Goal: Task Accomplishment & Management: Manage account settings

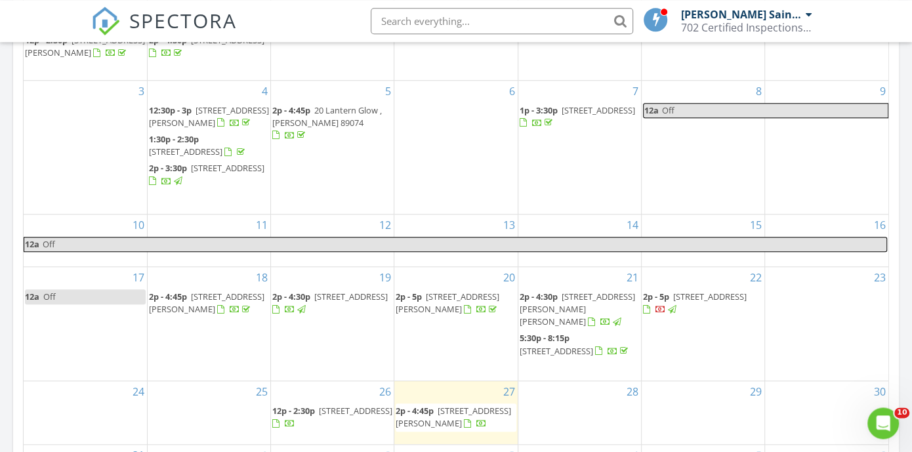
scroll to position [780, 0]
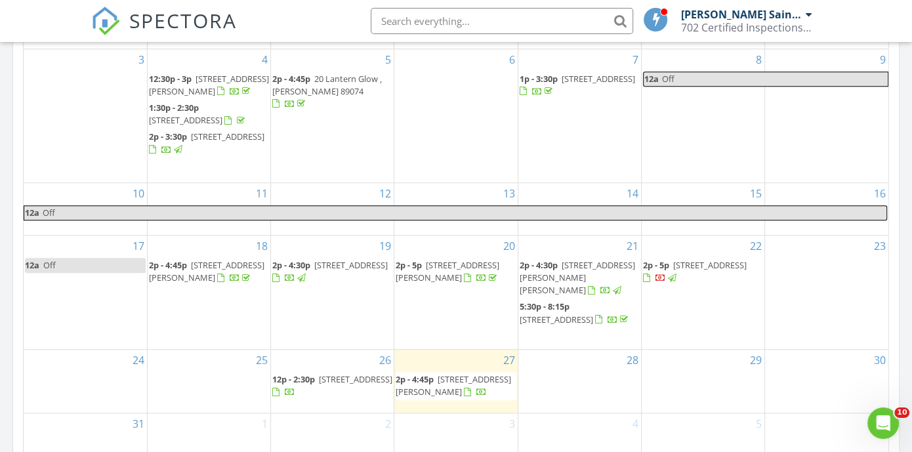
click at [346, 270] on span "6847 Unionhouse Creek Ct, Las Vegas 89178" at bounding box center [350, 265] width 73 height 12
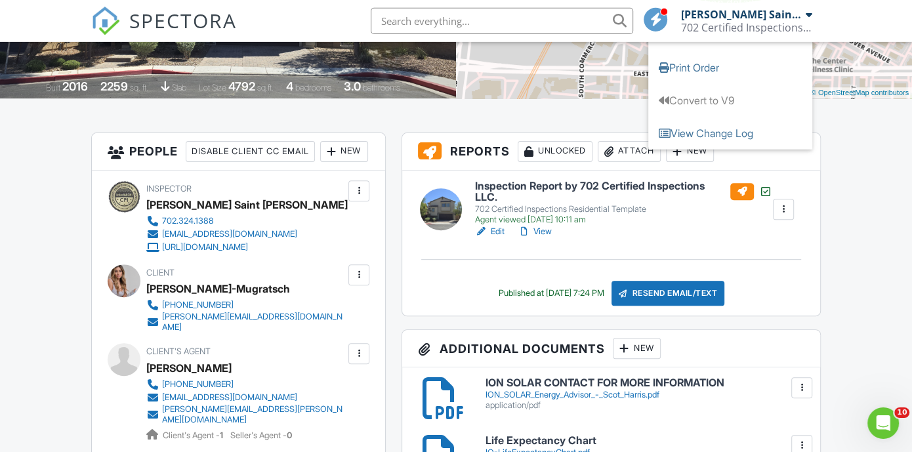
scroll to position [283, 0]
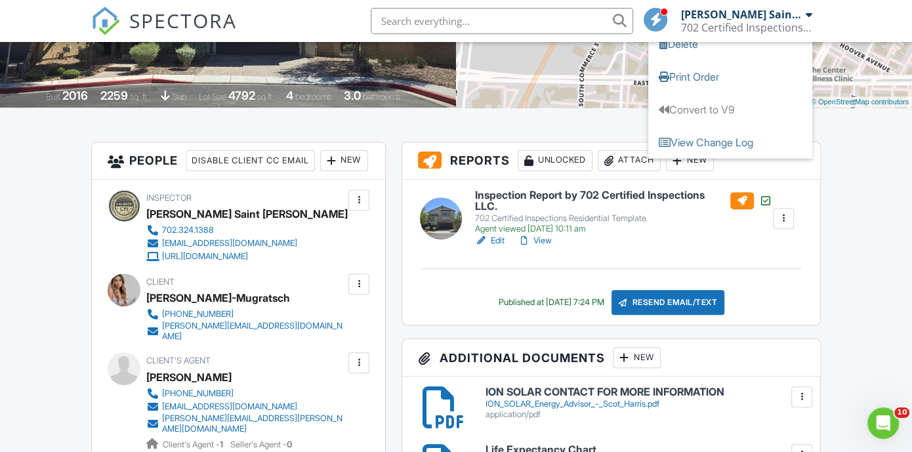
click at [778, 209] on div at bounding box center [783, 218] width 21 height 21
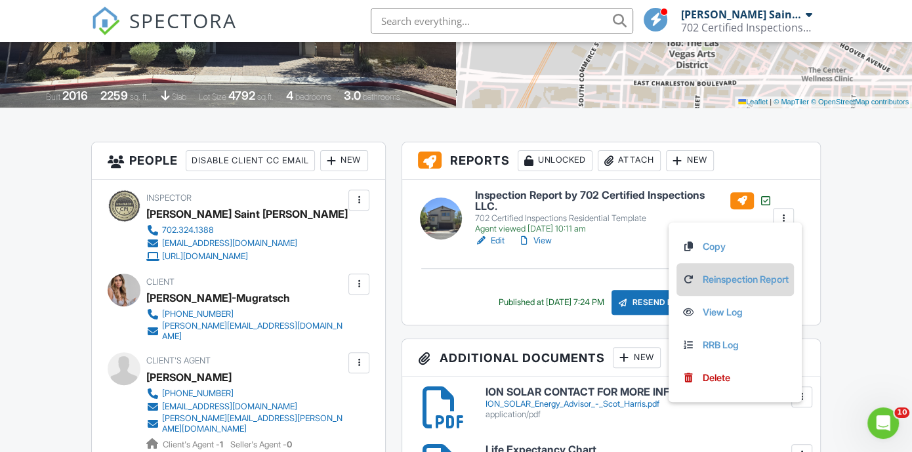
click at [741, 275] on link "Reinspection Report" at bounding box center [735, 279] width 107 height 14
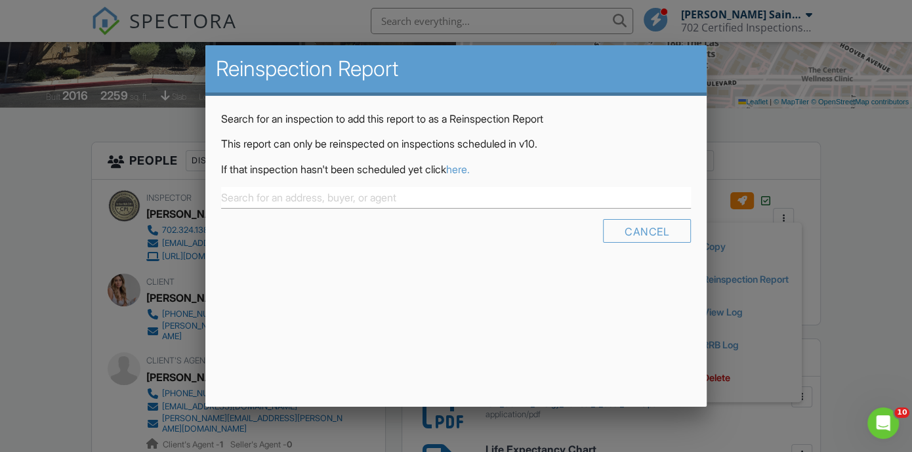
click at [470, 169] on link "here." at bounding box center [458, 169] width 24 height 13
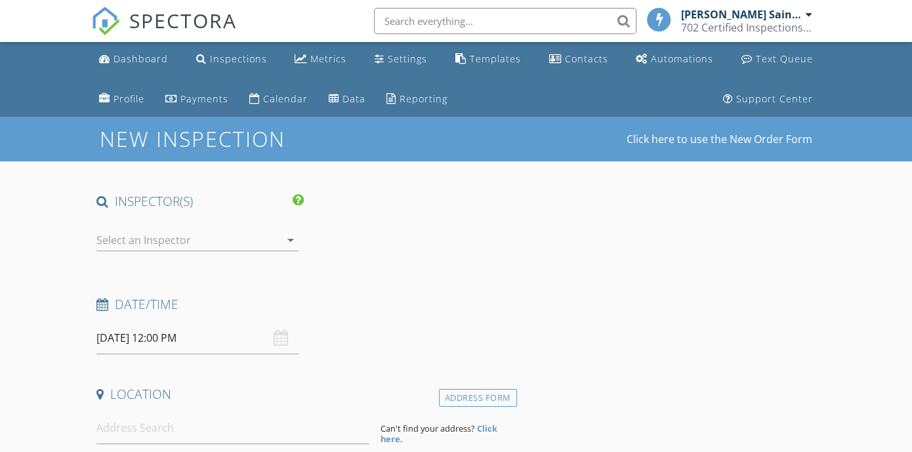
type input "Shaina"
type input "Riego-Mugratsch"
type input "[PERSON_NAME][EMAIL_ADDRESS][DOMAIN_NAME]"
type input "[PHONE_NUMBER]"
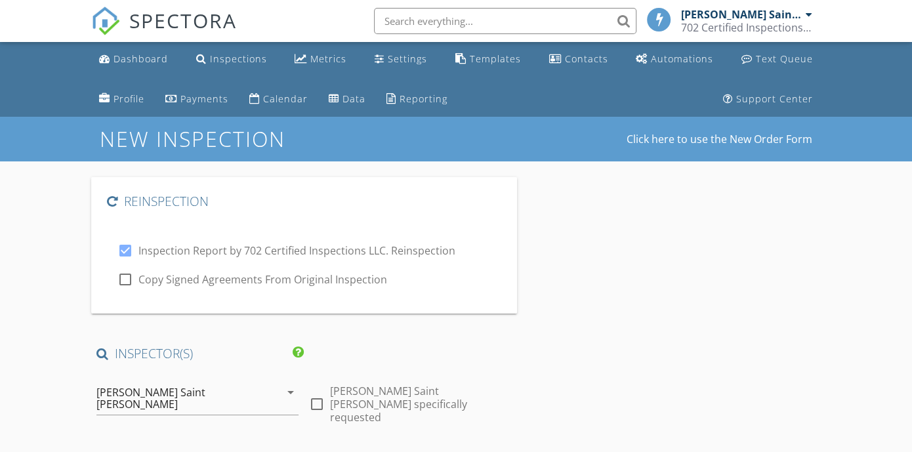
checkbox input "true"
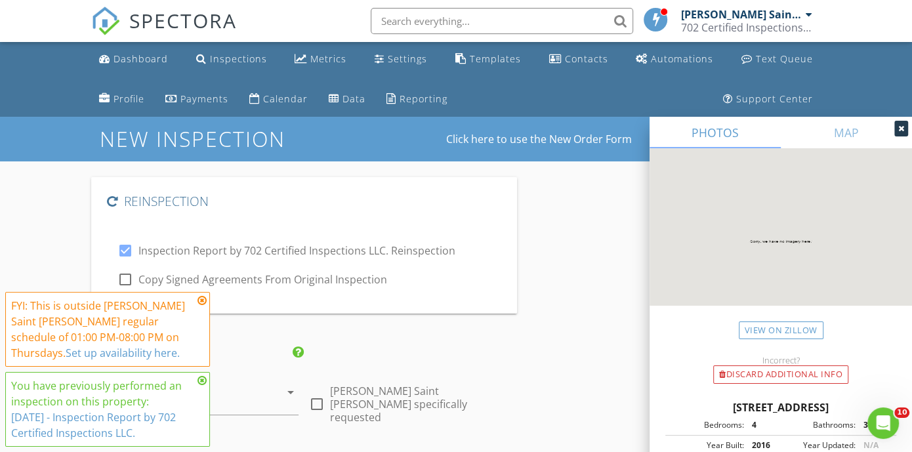
click at [125, 281] on div at bounding box center [125, 279] width 22 height 22
checkbox input "true"
click at [203, 301] on icon at bounding box center [202, 300] width 9 height 10
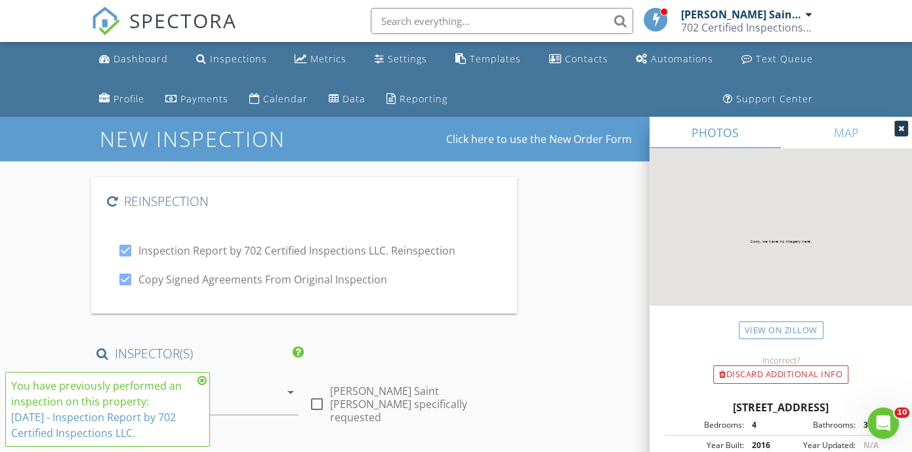
click at [201, 381] on icon at bounding box center [202, 380] width 9 height 10
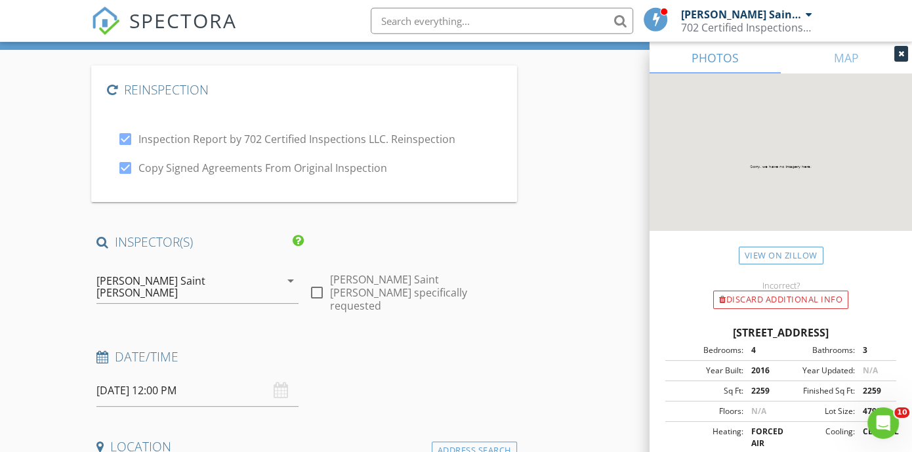
scroll to position [213, 0]
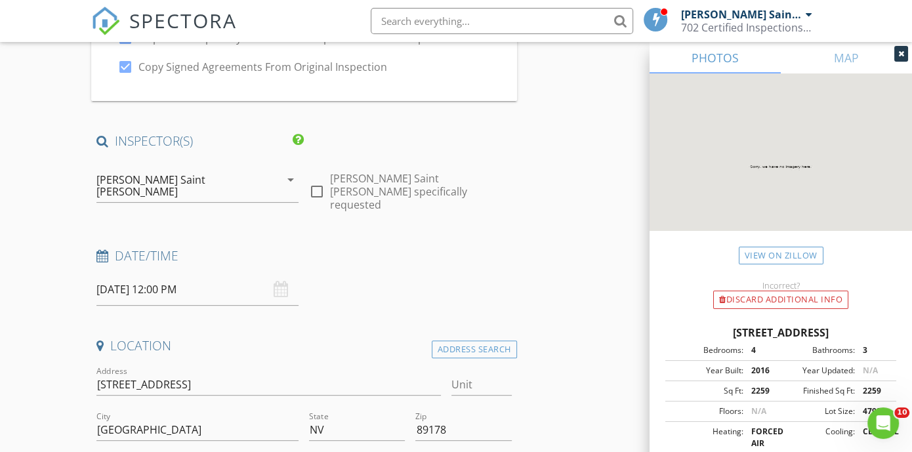
click at [135, 277] on input "08/28/2025 12:00 PM" at bounding box center [197, 290] width 202 height 32
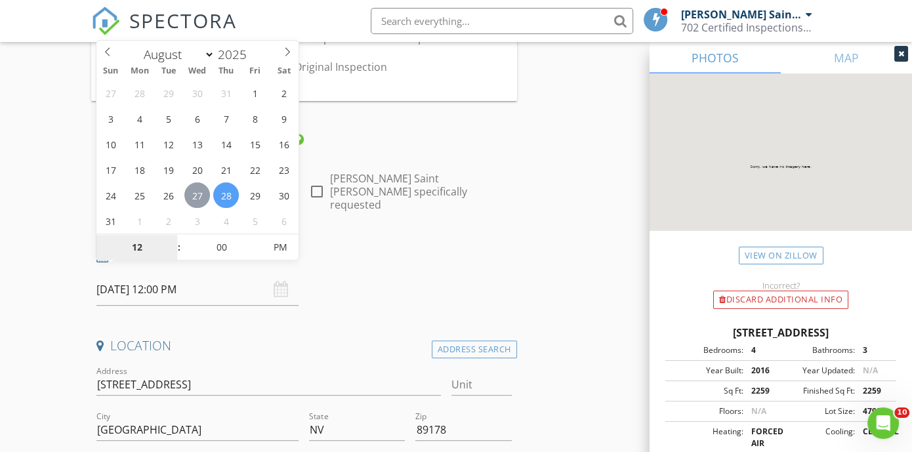
type input "08/27/2025 12:00 PM"
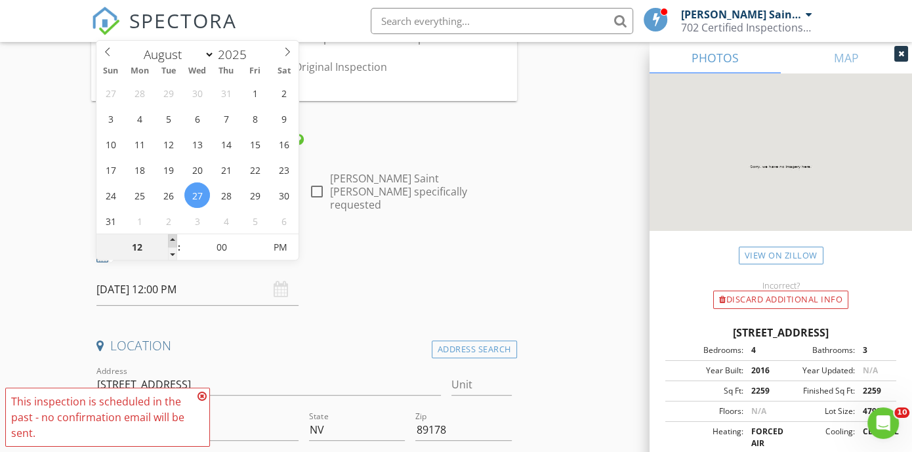
type input "01"
type input "08/27/2025 1:00 PM"
click at [174, 239] on span at bounding box center [172, 240] width 9 height 13
type input "02"
type input "[DATE] 2:00 PM"
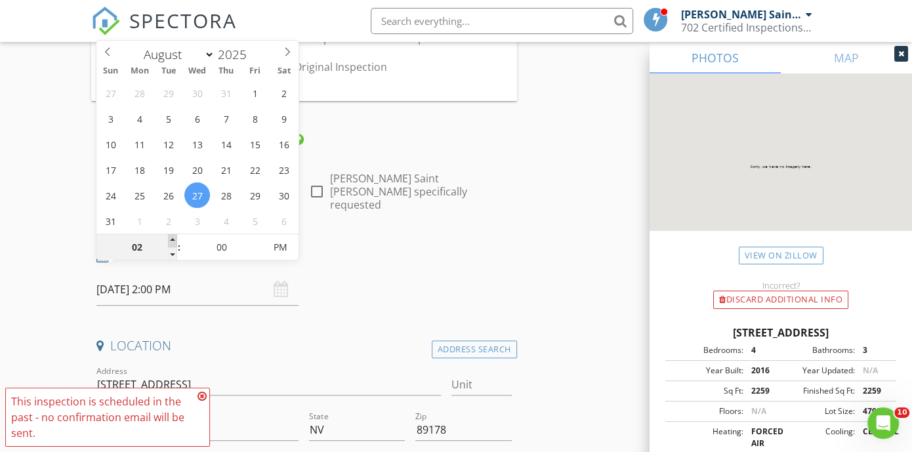
click at [174, 238] on span at bounding box center [172, 240] width 9 height 13
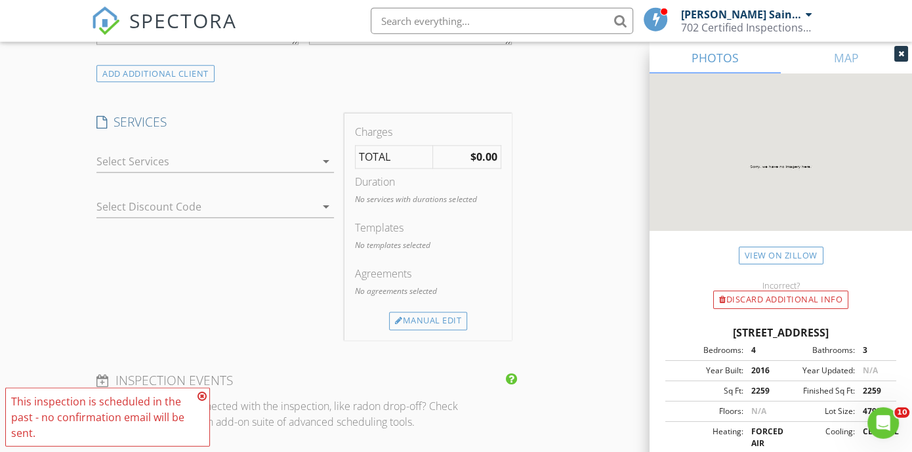
scroll to position [1276, 0]
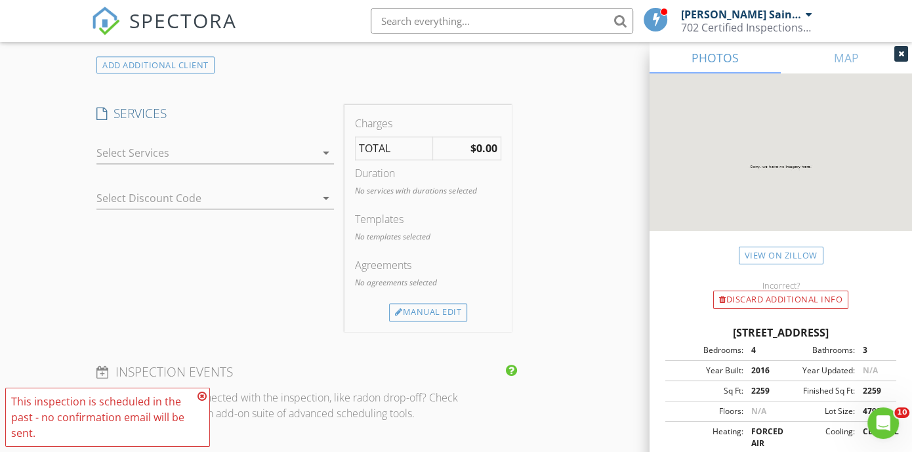
click at [130, 142] on div at bounding box center [205, 152] width 219 height 21
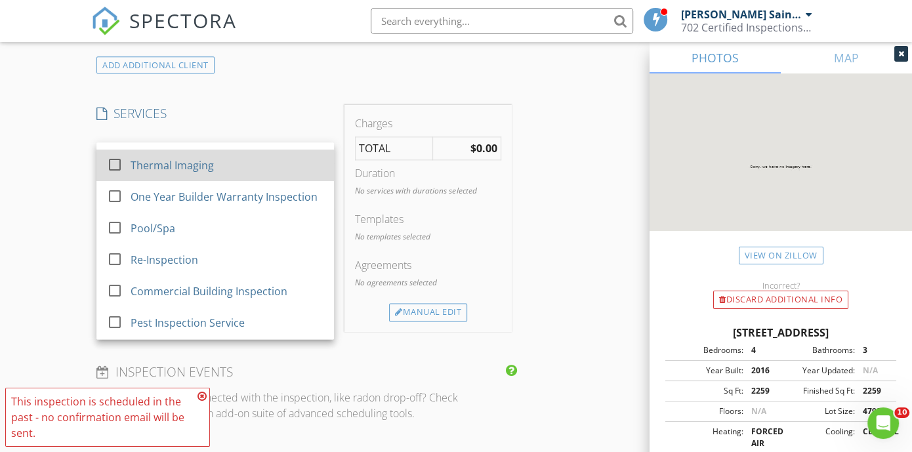
scroll to position [85, 0]
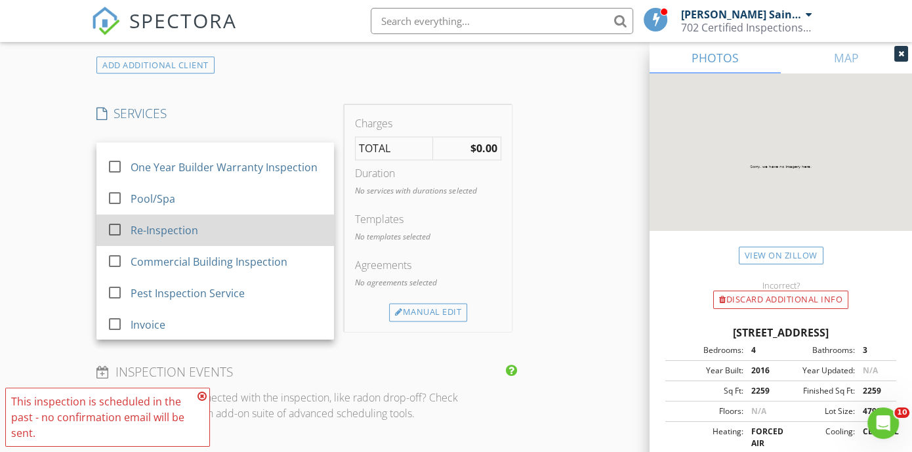
click at [135, 222] on div "Re-Inspection" at bounding box center [165, 230] width 68 height 16
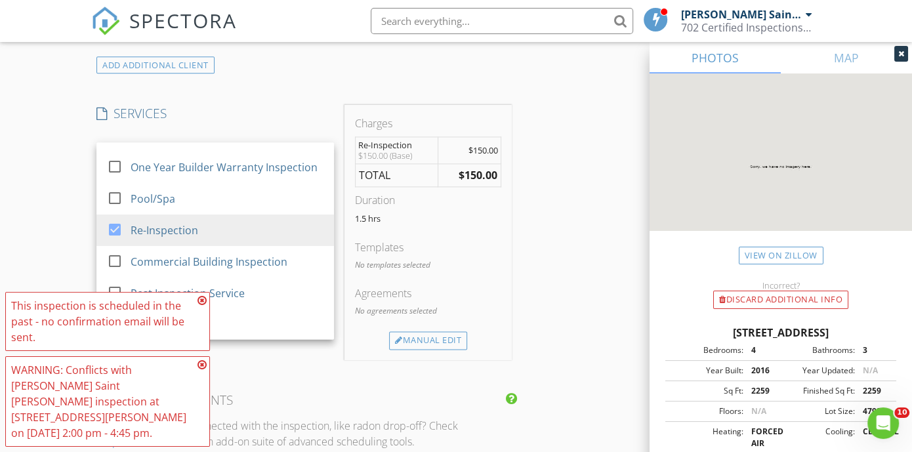
click at [202, 306] on icon at bounding box center [202, 300] width 9 height 10
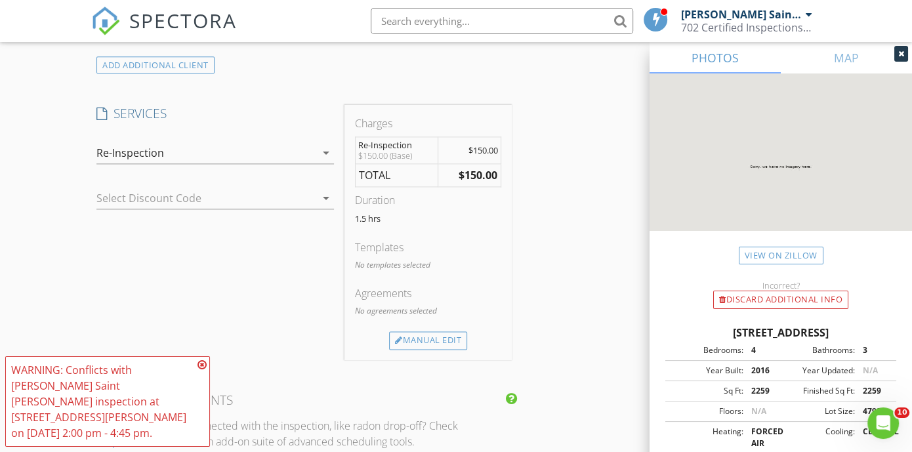
click at [202, 370] on icon at bounding box center [202, 365] width 9 height 10
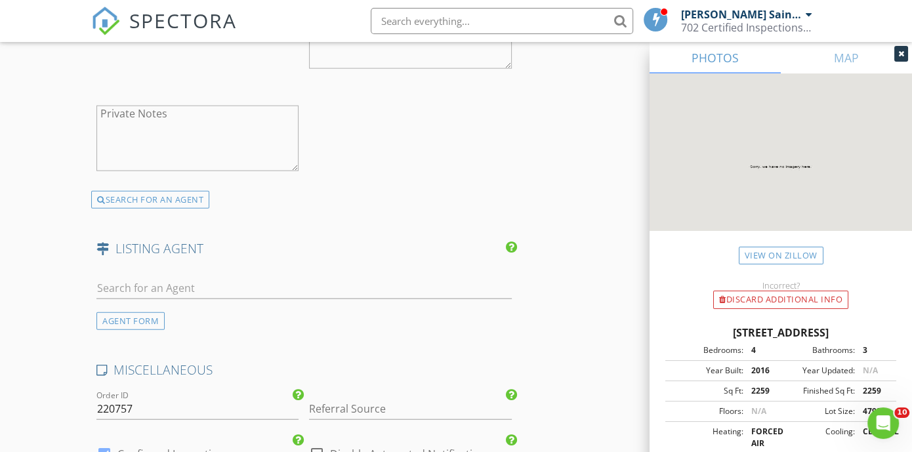
scroll to position [2623, 0]
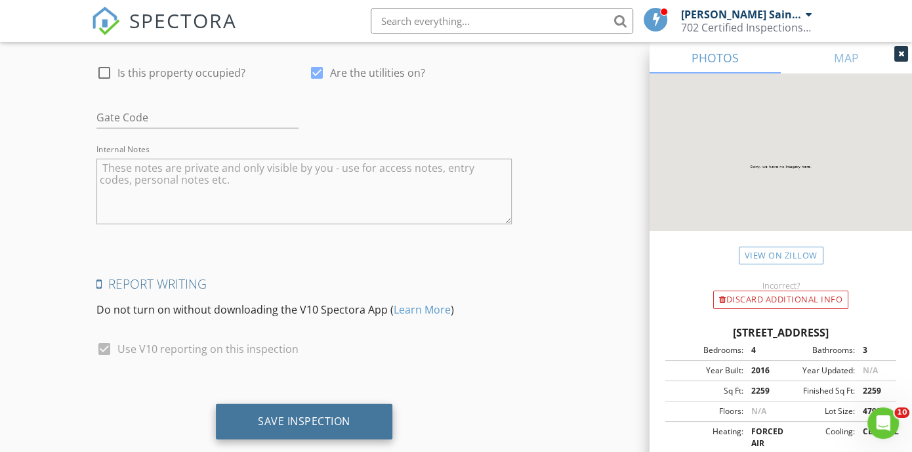
click at [316, 415] on div "Save Inspection" at bounding box center [304, 421] width 93 height 13
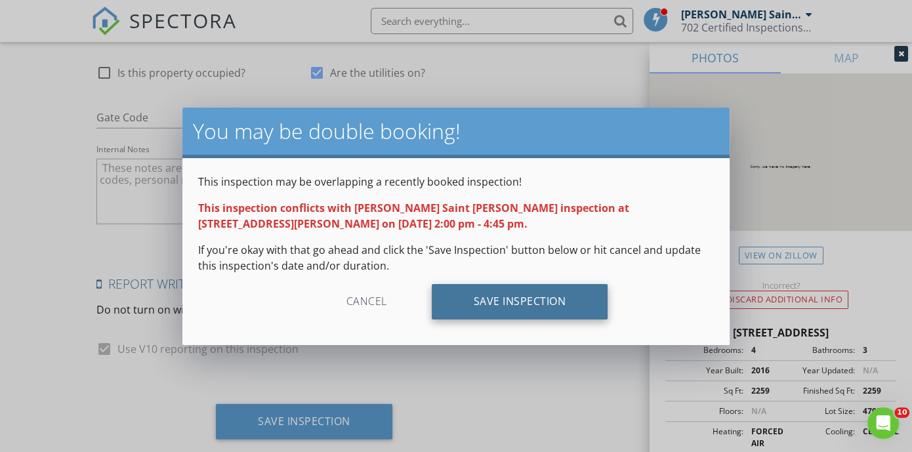
click at [505, 300] on div "Save Inspection" at bounding box center [520, 301] width 177 height 35
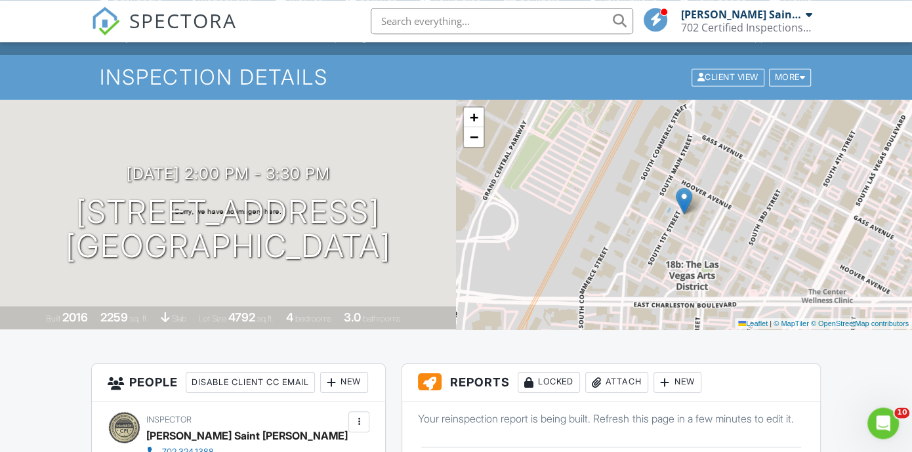
scroll to position [142, 0]
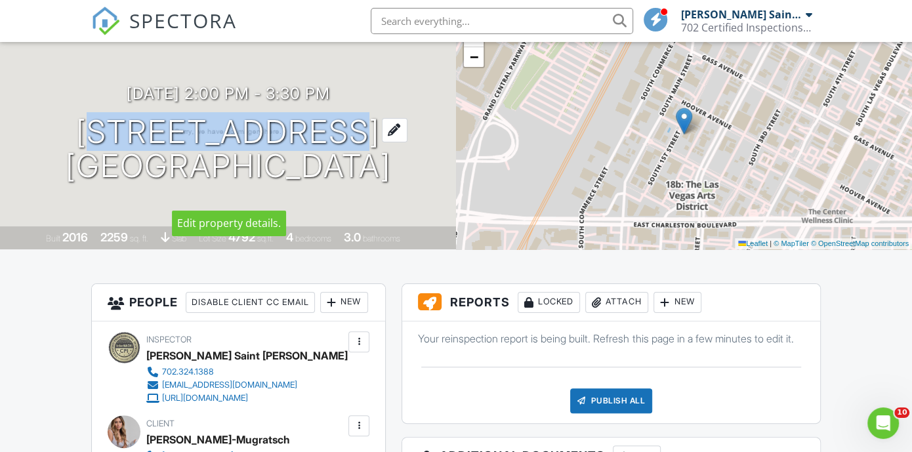
drag, startPoint x: 33, startPoint y: 115, endPoint x: 297, endPoint y: 113, distance: 263.8
click at [297, 115] on h1 "6847 Unionhouse Creek Ct Las Vegas, NV 89178" at bounding box center [228, 150] width 325 height 70
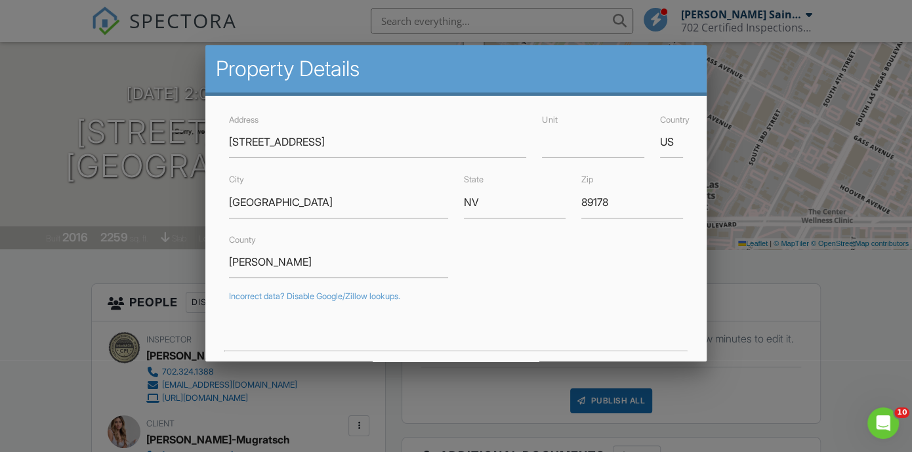
click at [871, 332] on div at bounding box center [456, 216] width 912 height 565
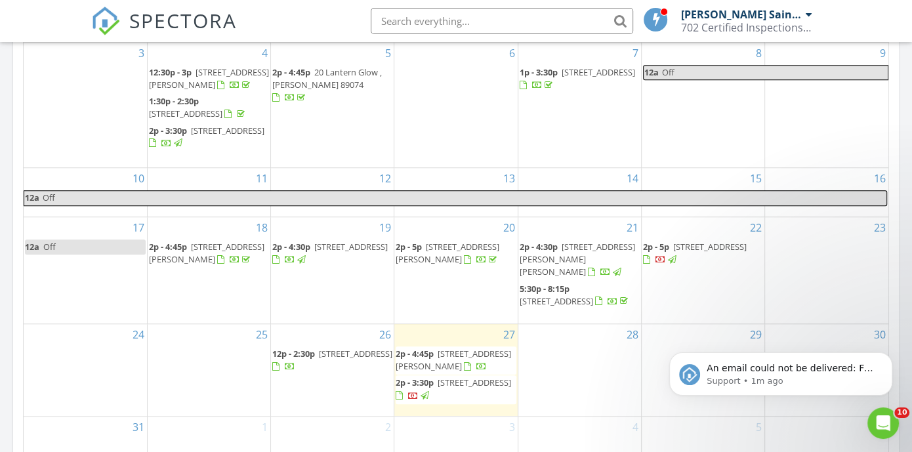
scroll to position [850, 0]
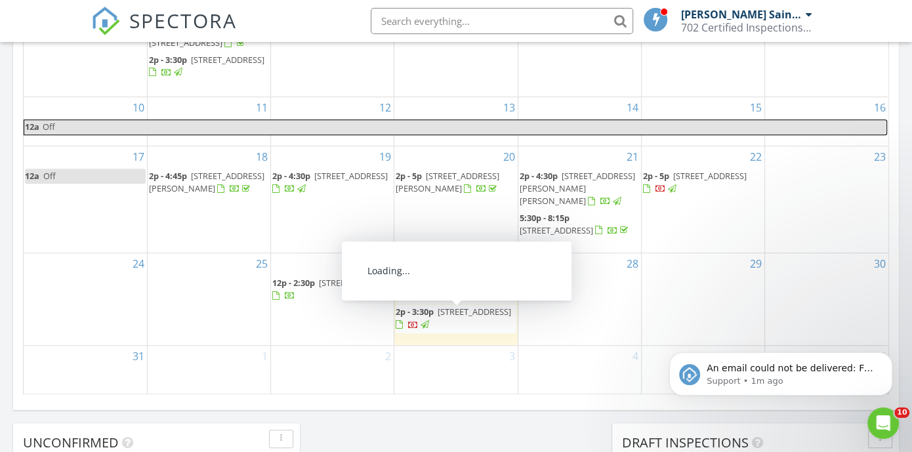
click at [458, 318] on span "[STREET_ADDRESS]" at bounding box center [474, 312] width 73 height 12
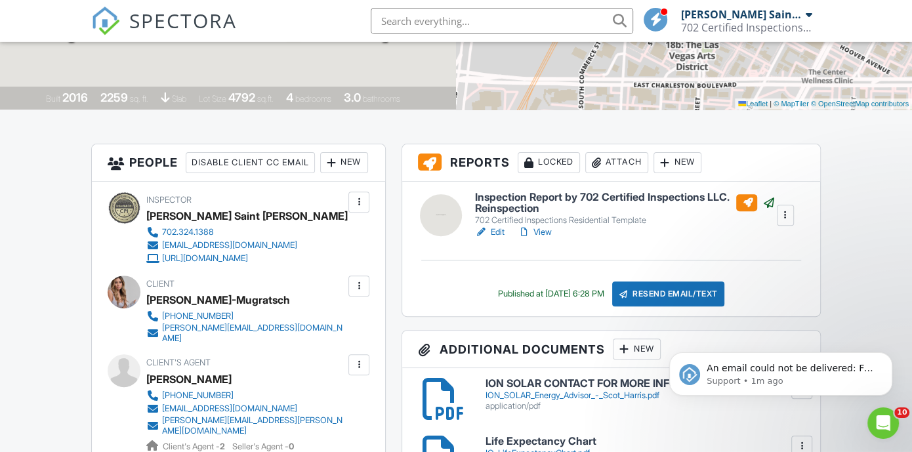
scroll to position [354, 0]
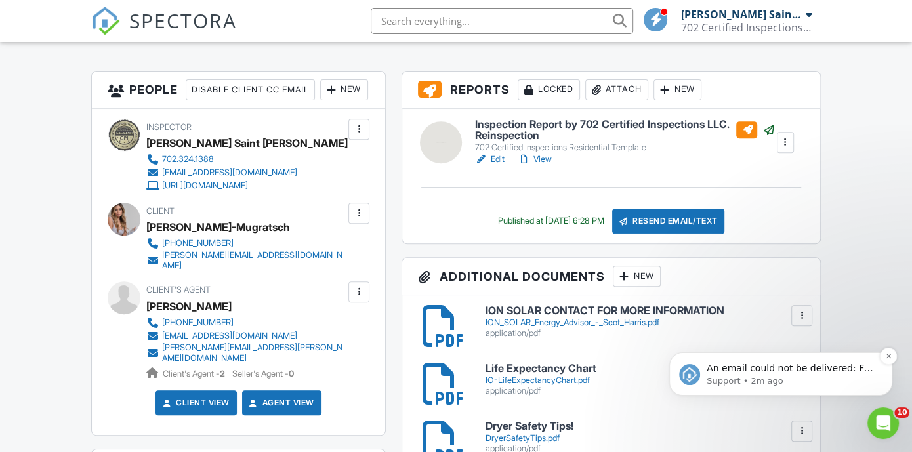
click at [755, 372] on p "An email could not be delivered: For more information, view Why emails don't ge…" at bounding box center [791, 368] width 169 height 13
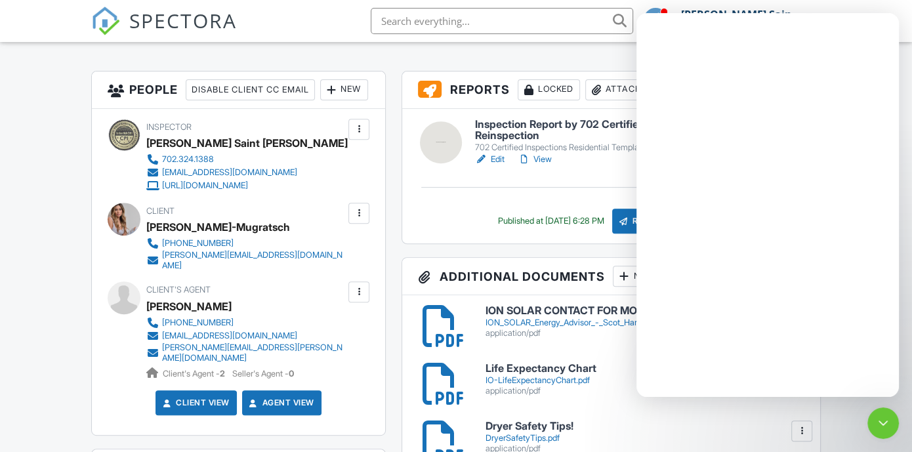
scroll to position [0, 0]
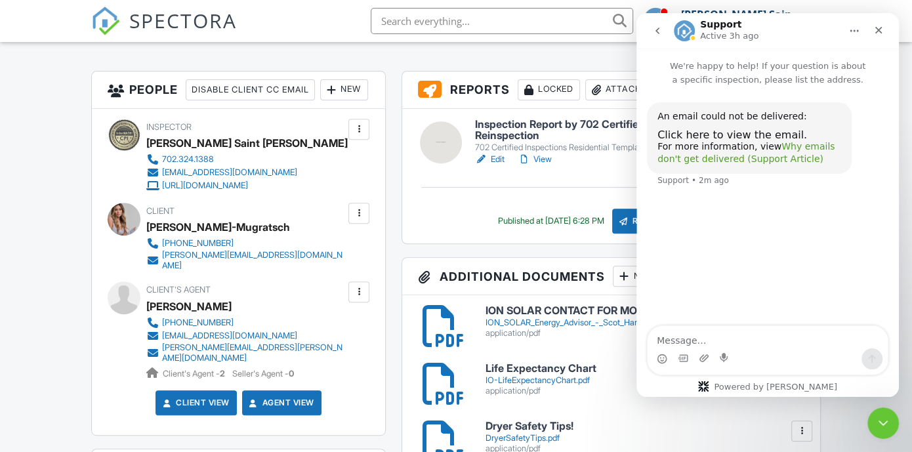
click at [790, 149] on link "Why emails don't get delivered (Support Article)" at bounding box center [745, 153] width 177 height 24
click at [876, 30] on icon "Close" at bounding box center [878, 30] width 10 height 10
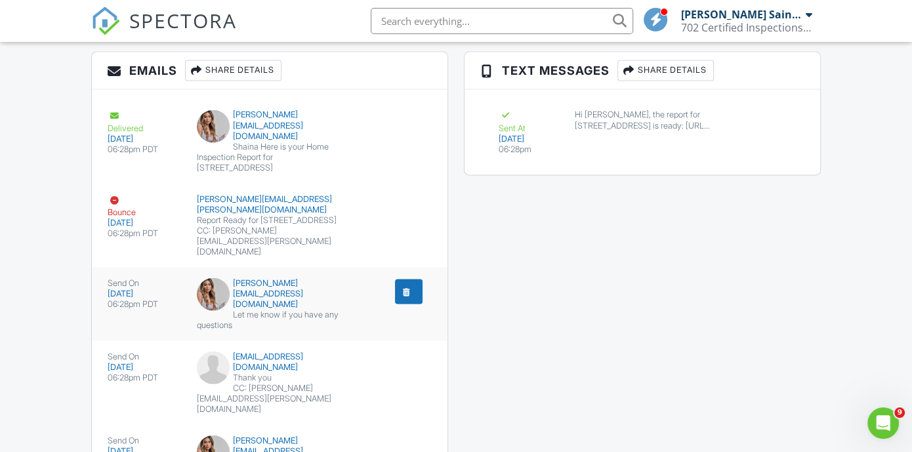
scroll to position [1699, 0]
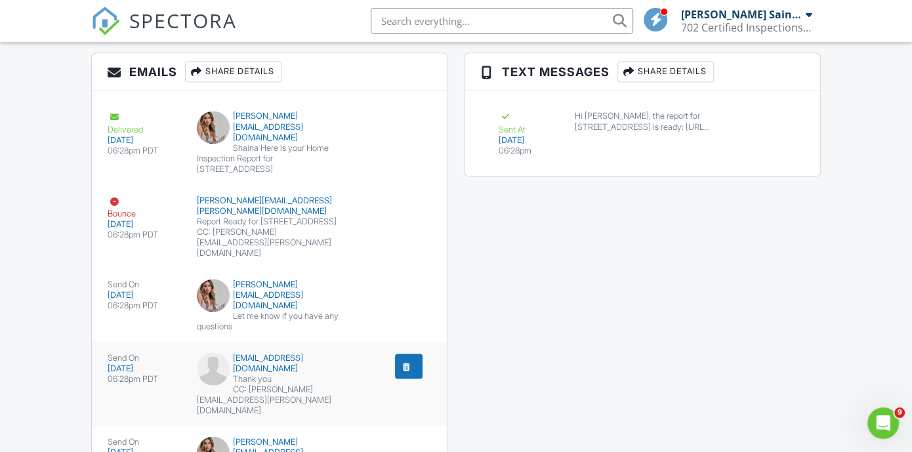
click at [261, 352] on div "dwon2011@gmail.com" at bounding box center [270, 362] width 146 height 21
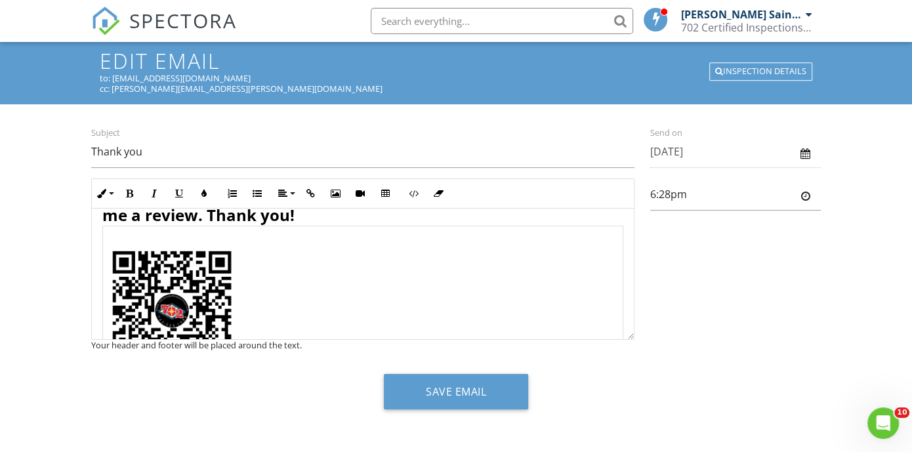
scroll to position [217, 0]
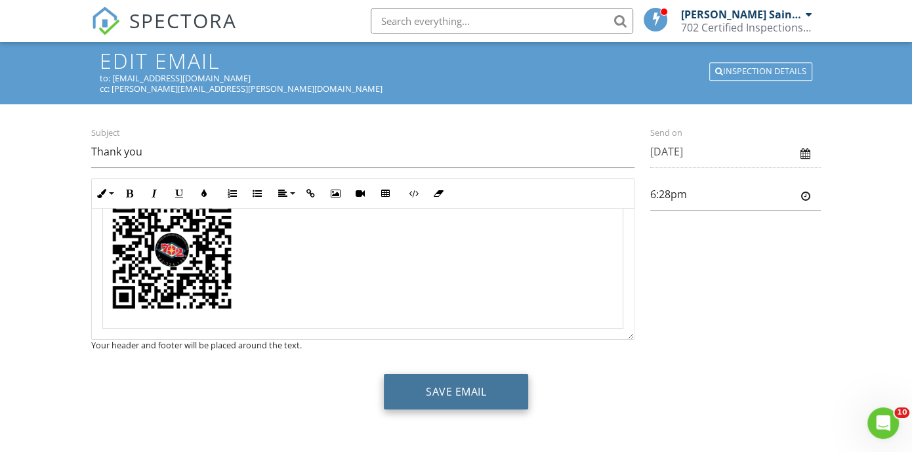
click at [469, 400] on button "Save Email" at bounding box center [456, 391] width 144 height 35
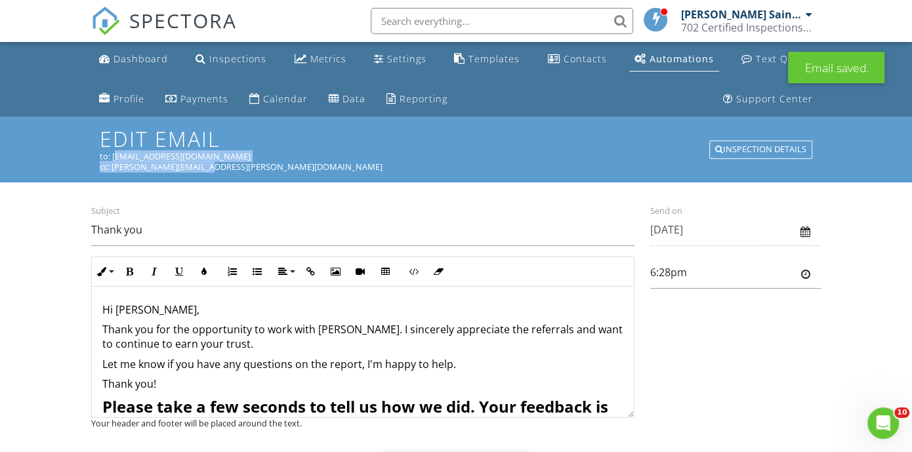
drag, startPoint x: 212, startPoint y: 165, endPoint x: 119, endPoint y: 151, distance: 93.6
click at [119, 151] on div "Edit Email to: dwon2011@gmail.com cc: heidi.riego@yahoo.com Inspection Details" at bounding box center [456, 149] width 713 height 44
click at [234, 159] on div "to: dwon2011@gmail.com" at bounding box center [456, 156] width 713 height 10
drag, startPoint x: 112, startPoint y: 155, endPoint x: 209, endPoint y: 170, distance: 98.3
click at [209, 170] on div "Edit Email to: dwon2011@gmail.com cc: heidi.riego@yahoo.com Inspection Details" at bounding box center [456, 149] width 713 height 44
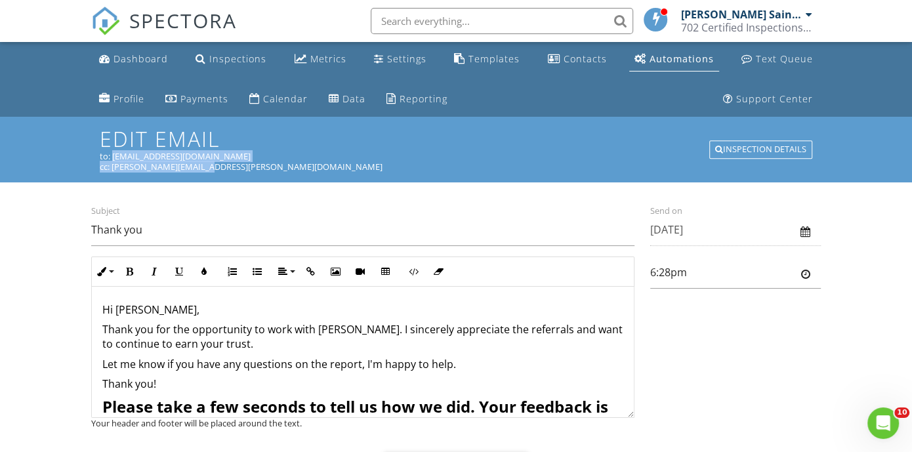
copy div "dwon2011@gmail.com cc: heidi.riego@yahoo.com"
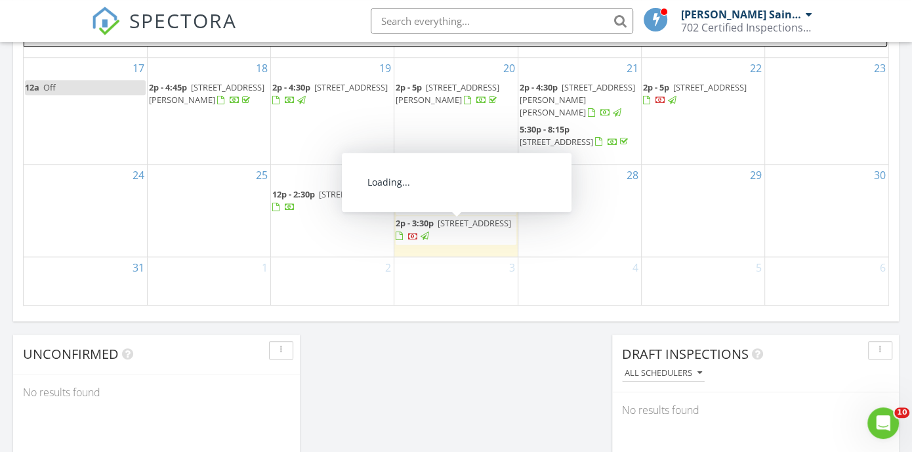
scroll to position [921, 0]
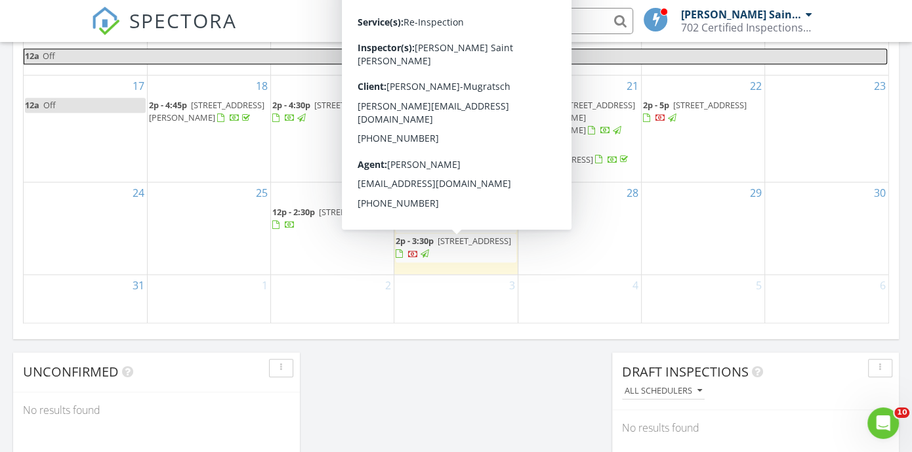
click at [450, 243] on span "[STREET_ADDRESS]" at bounding box center [474, 241] width 73 height 12
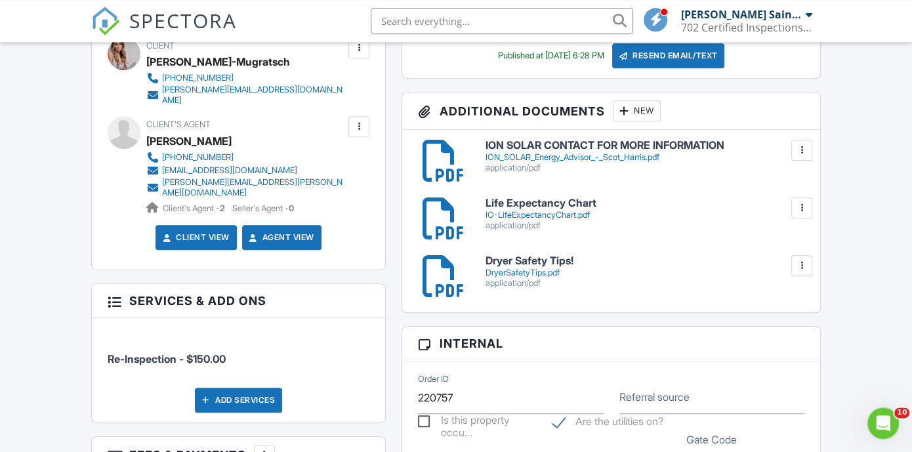
scroll to position [496, 0]
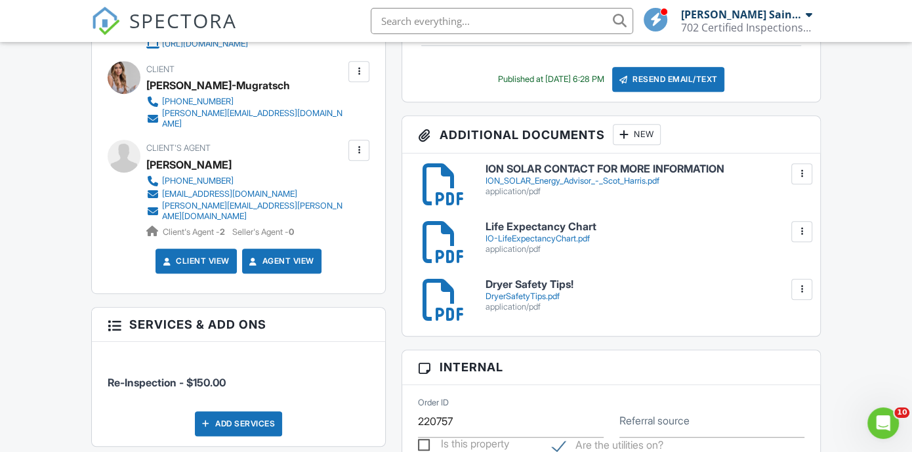
click at [358, 157] on div at bounding box center [358, 150] width 13 height 13
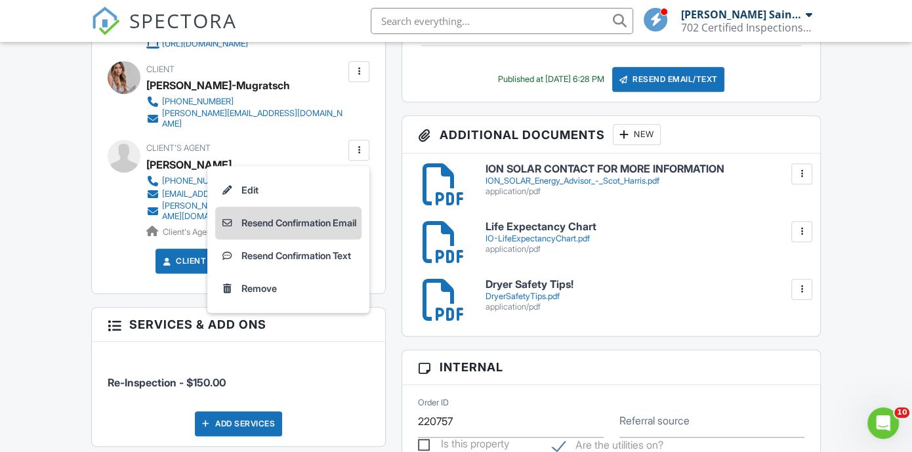
click at [287, 238] on li "Resend Confirmation Email" at bounding box center [288, 223] width 146 height 33
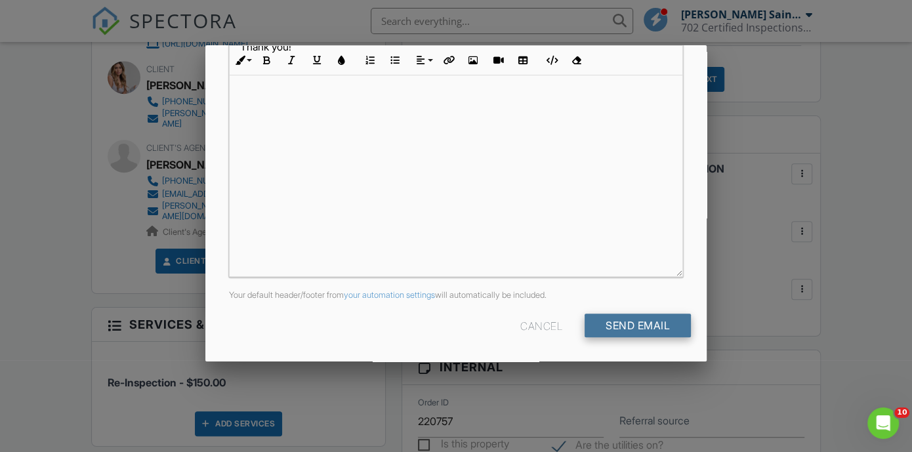
scroll to position [0, 0]
click at [633, 326] on input "Send Email" at bounding box center [638, 326] width 106 height 24
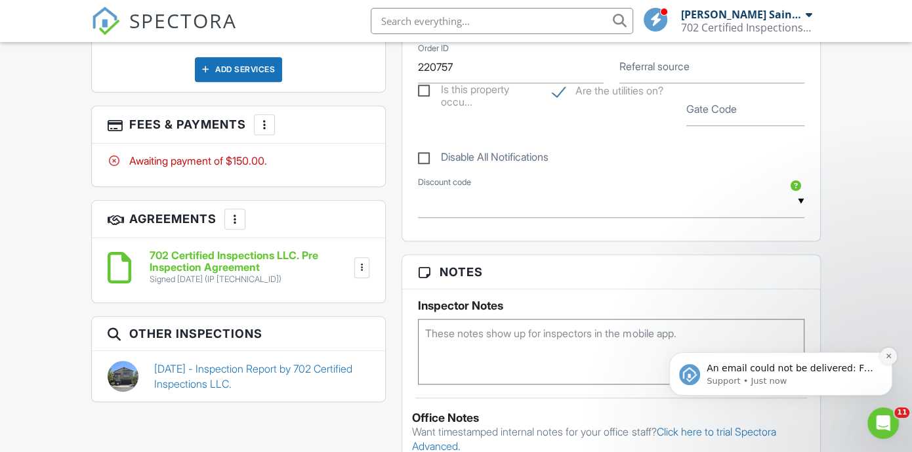
click at [889, 357] on icon "Dismiss notification" at bounding box center [888, 356] width 5 height 5
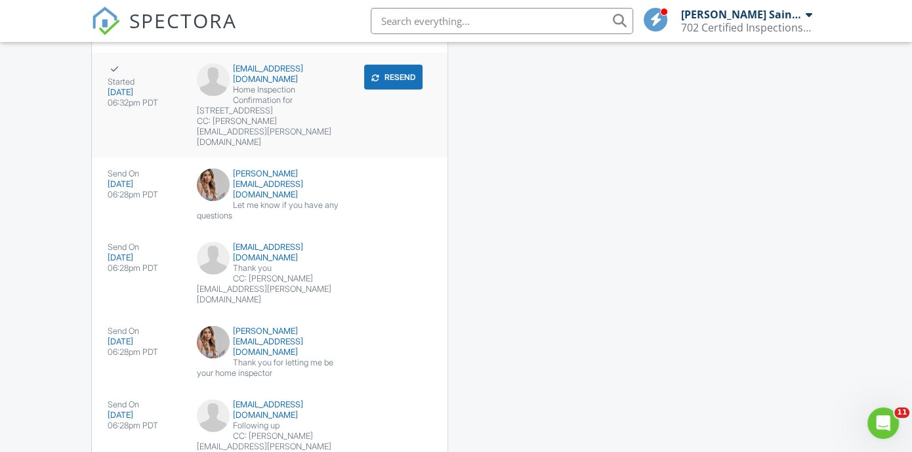
scroll to position [1701, 0]
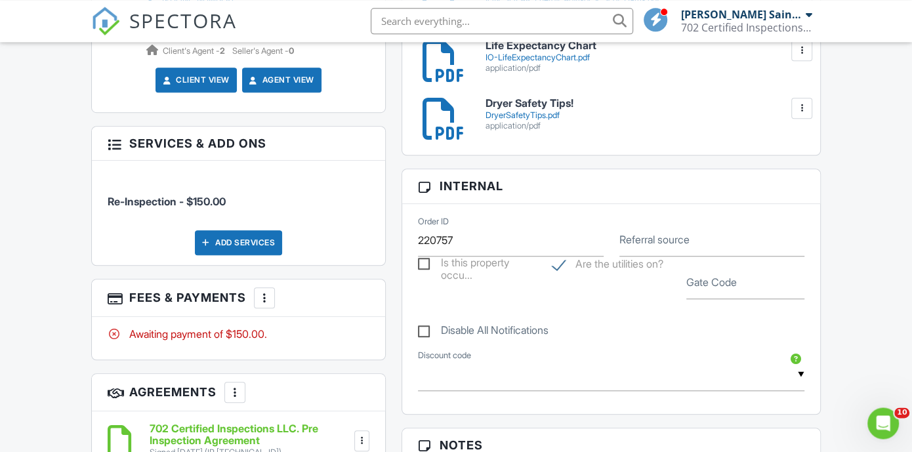
scroll to position [631, 0]
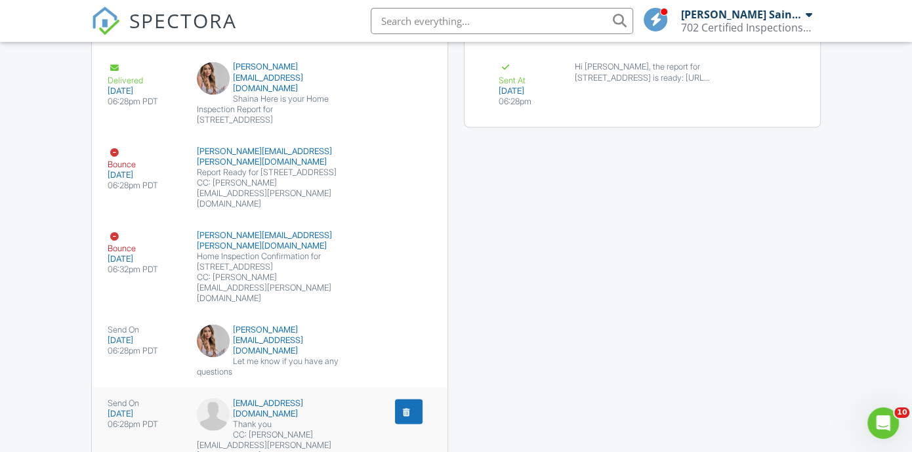
scroll to position [1694, 0]
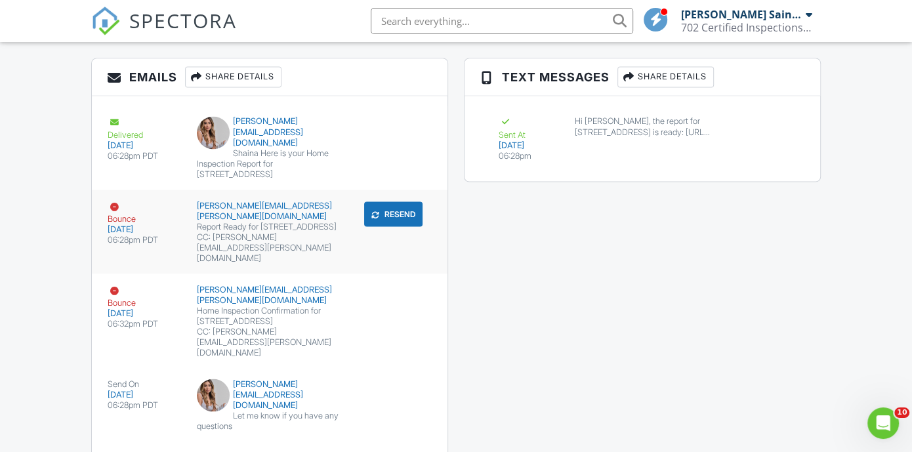
click at [259, 221] on div "Report Ready for [STREET_ADDRESS]" at bounding box center [270, 226] width 146 height 10
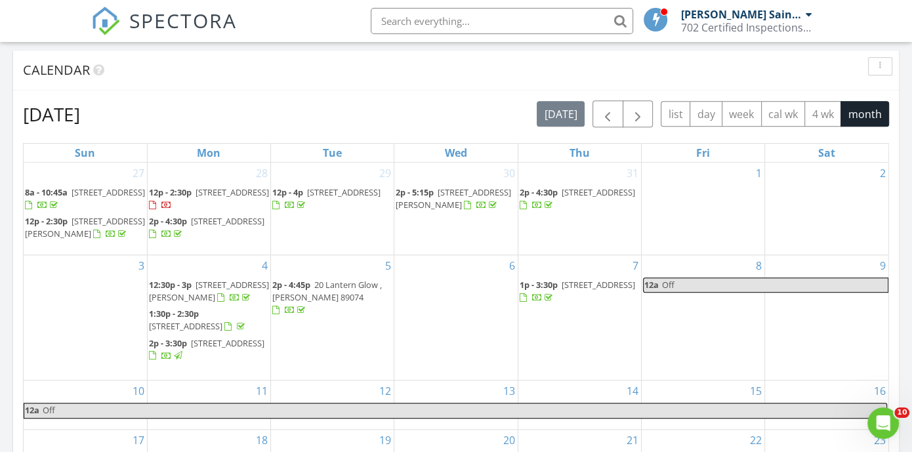
scroll to position [992, 0]
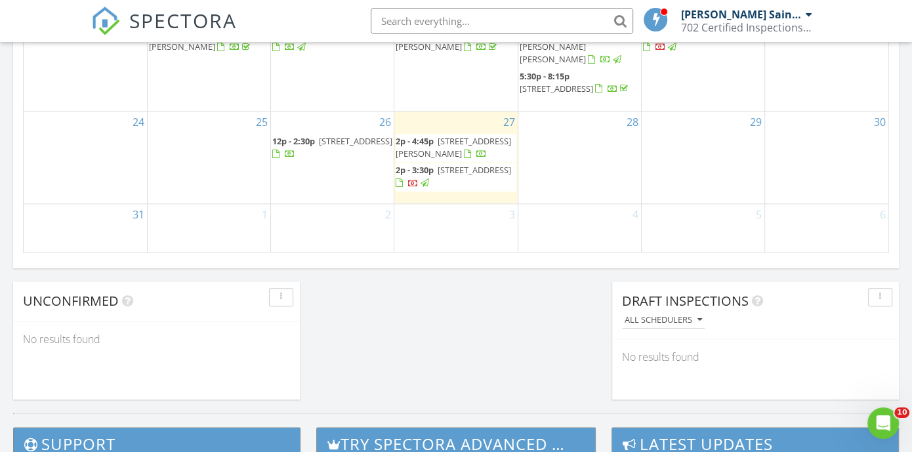
click at [331, 148] on span "12p - 2:30p 5055 Crested Sky St , Las Vegas 89135" at bounding box center [332, 148] width 120 height 26
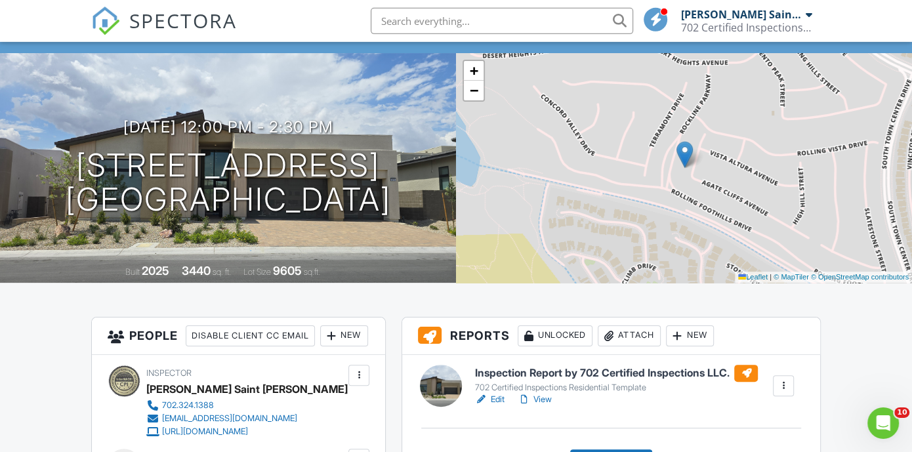
scroll to position [213, 0]
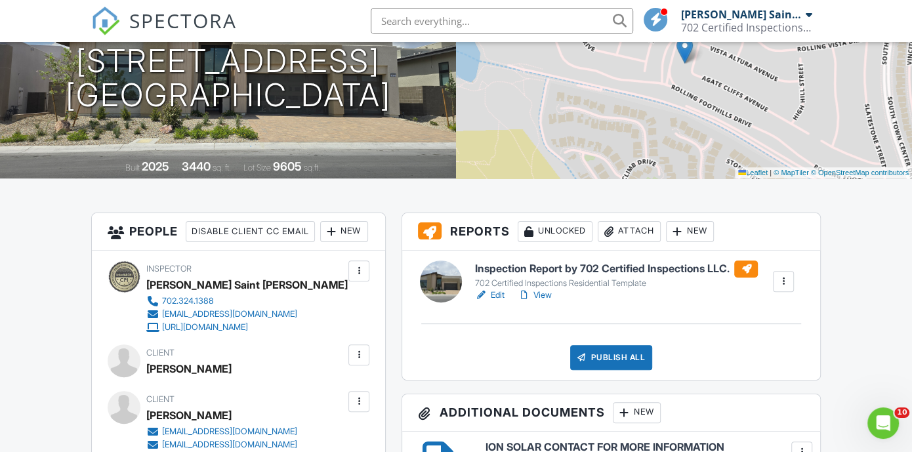
click at [503, 293] on link "Edit" at bounding box center [489, 295] width 30 height 13
